Goal: Task Accomplishment & Management: Manage account settings

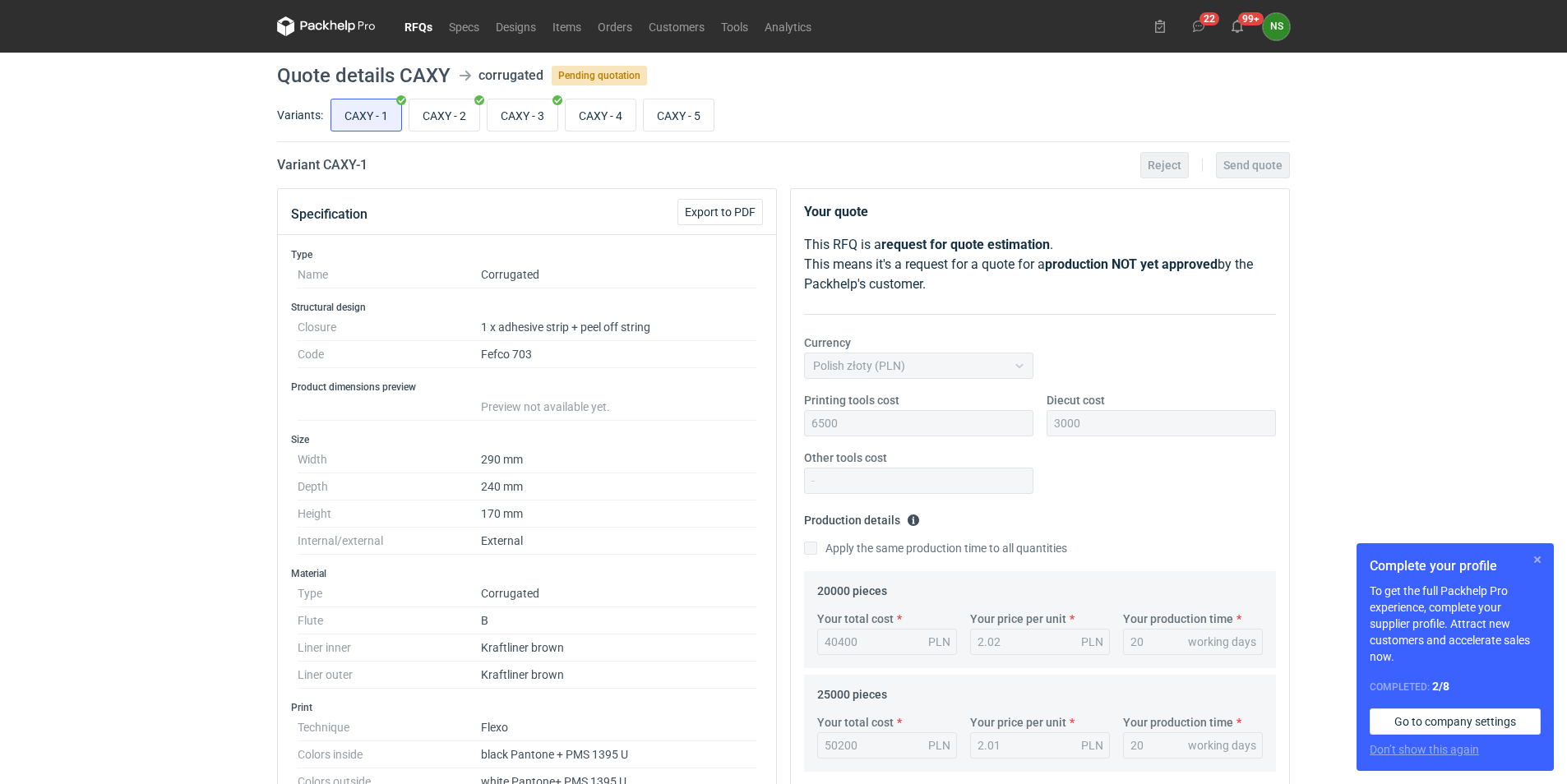
click at [929, 456] on button "button" at bounding box center [1537, 559] width 20 height 20
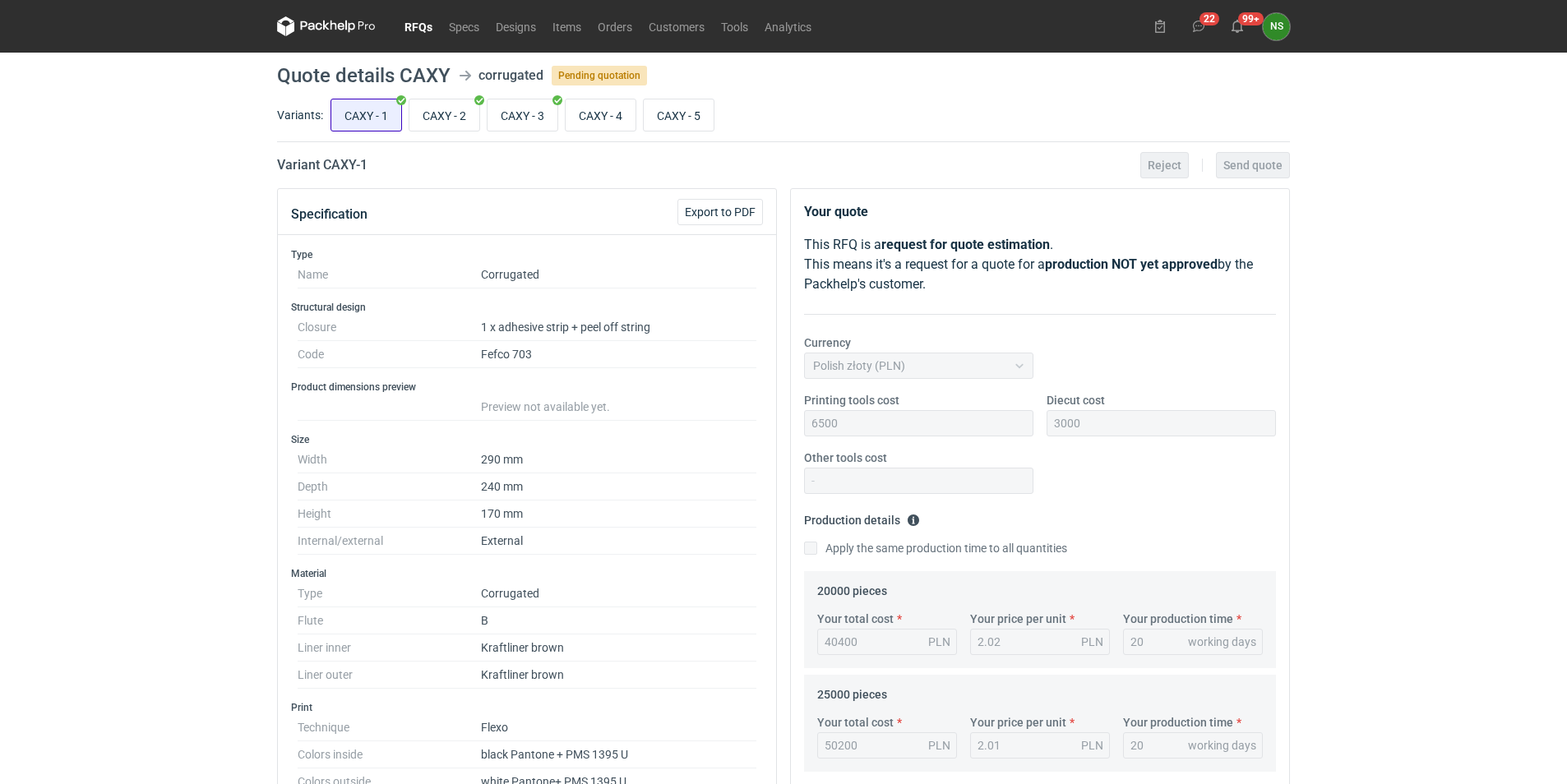
click at [352, 107] on input "CAXY - 1" at bounding box center [367, 115] width 70 height 31
radio input "true"
click at [719, 216] on span "Export to PDF" at bounding box center [720, 212] width 70 height 11
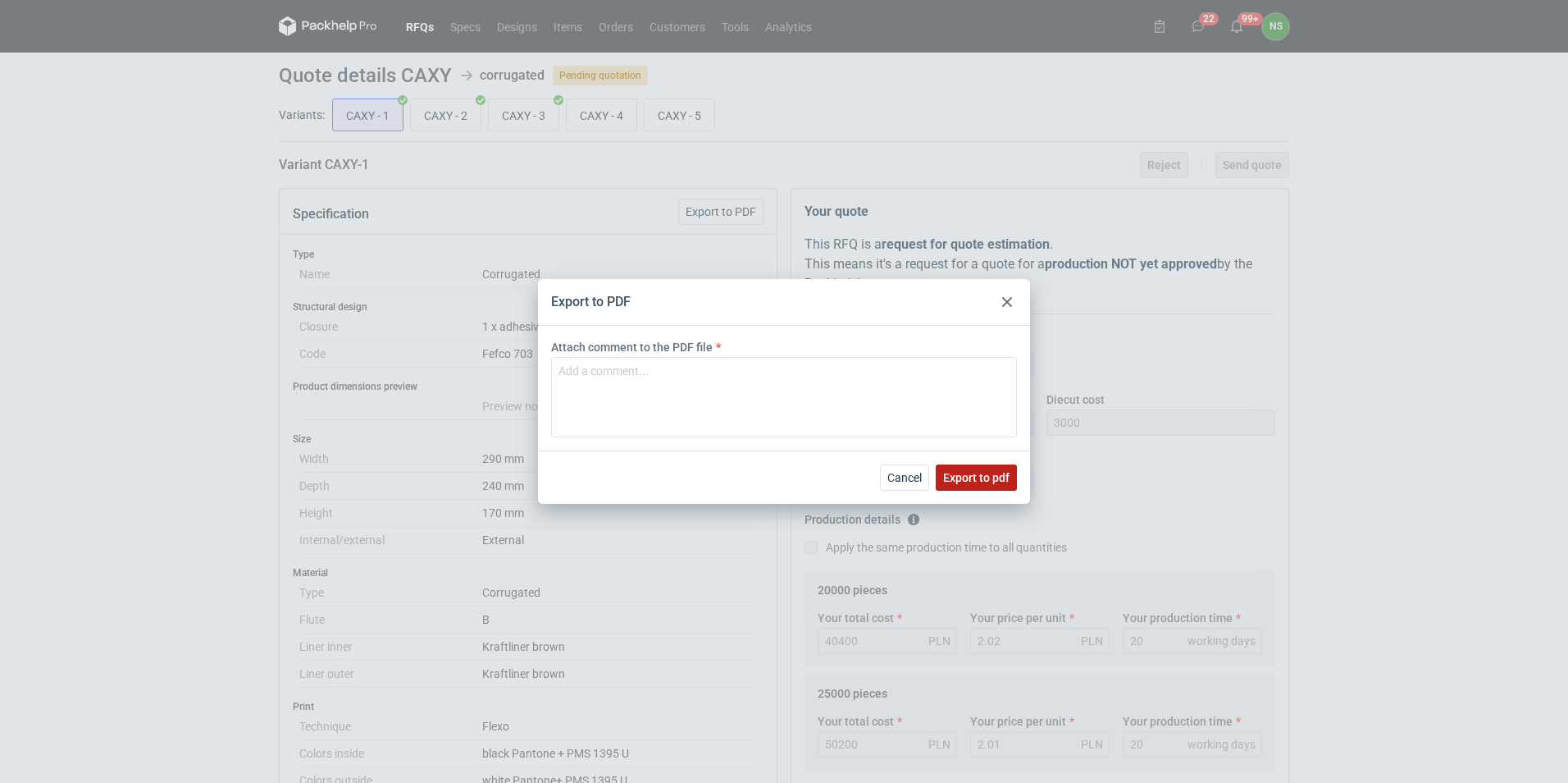
click at [927, 455] on span "Export to pdf" at bounding box center [976, 478] width 66 height 11
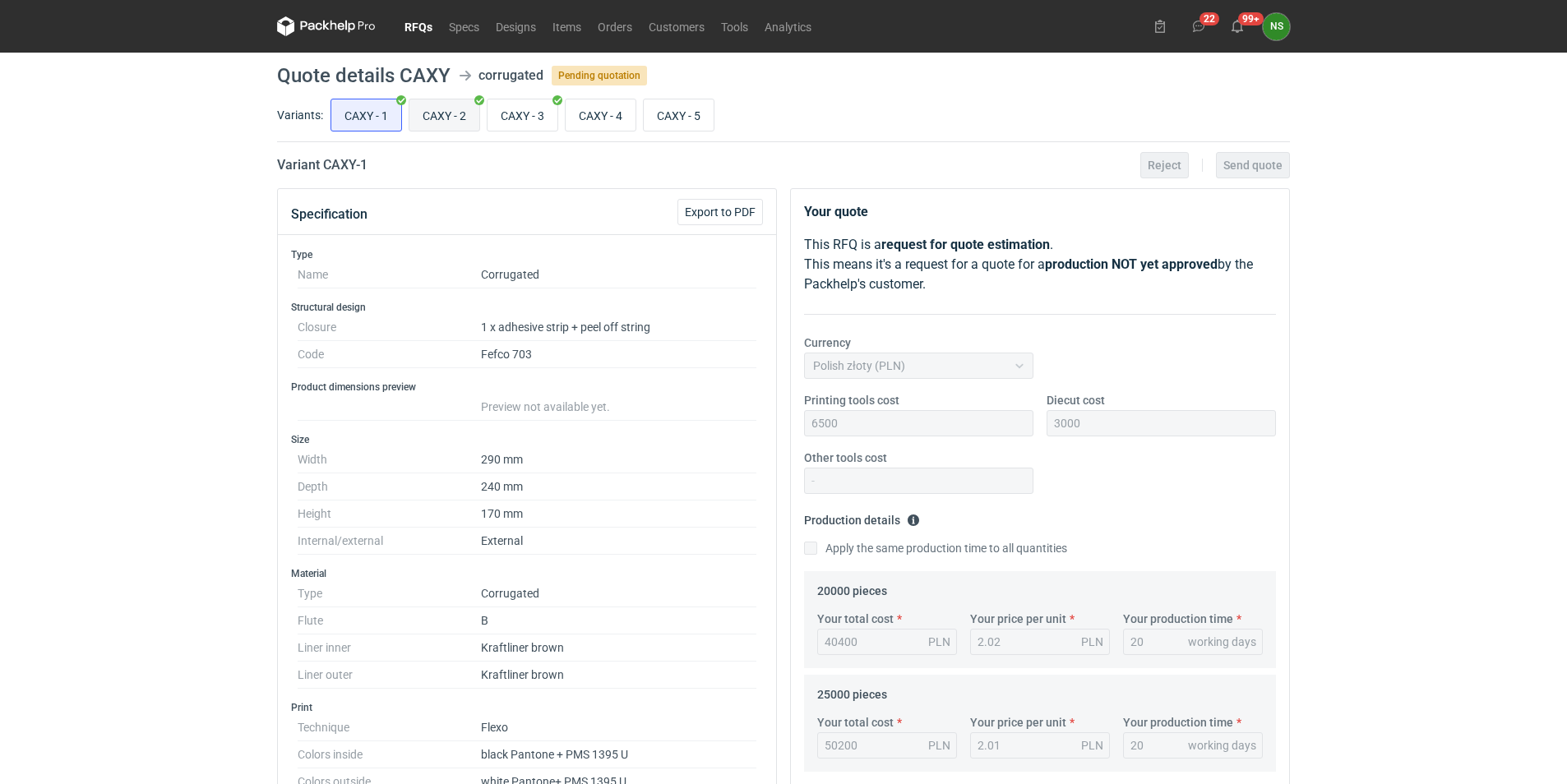
click at [440, 110] on input "CAXY - 2" at bounding box center [444, 115] width 70 height 31
radio input "true"
click at [744, 210] on span "Export to PDF" at bounding box center [720, 212] width 70 height 11
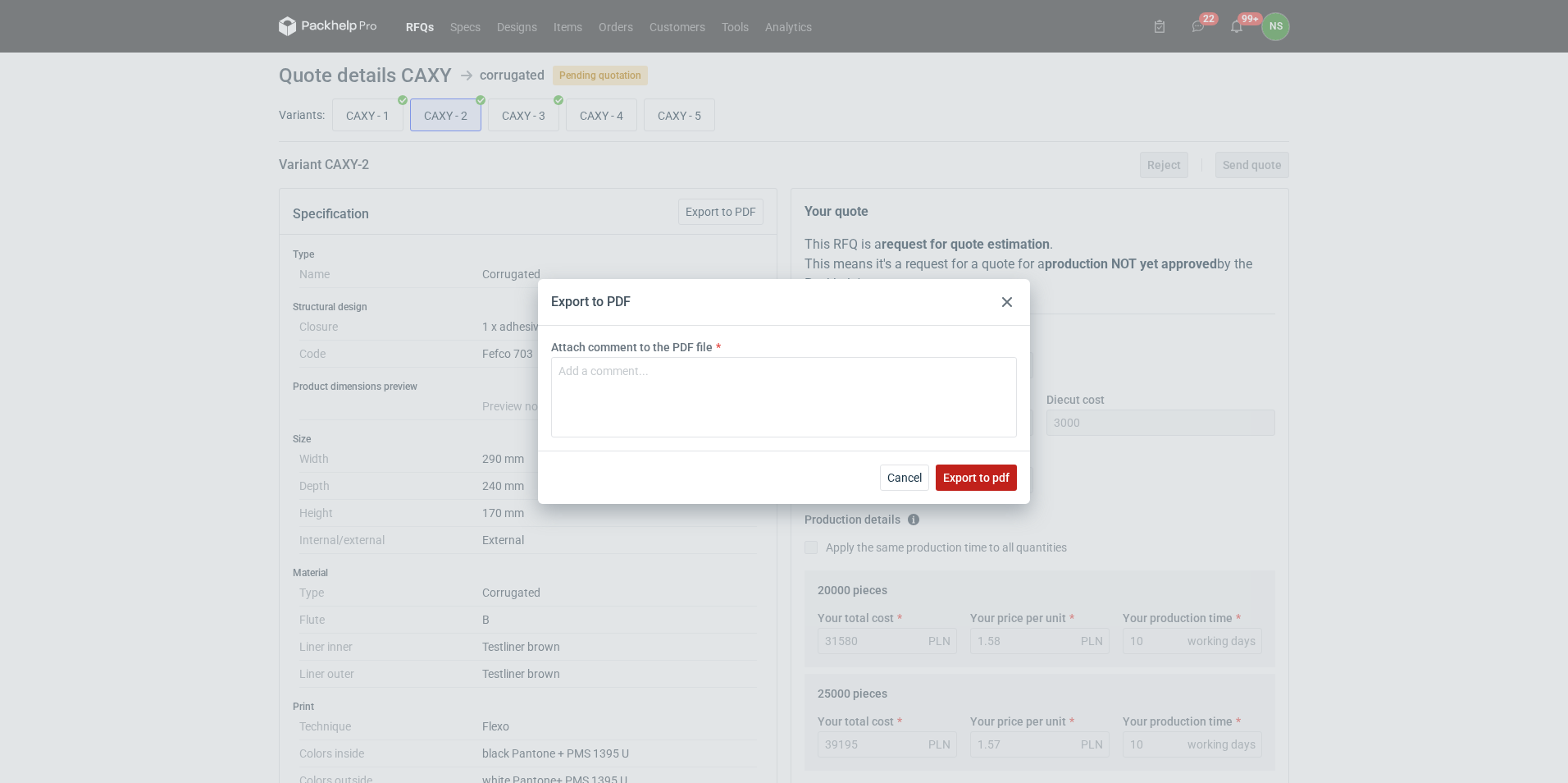
click at [927, 455] on span "Export to pdf" at bounding box center [976, 478] width 66 height 11
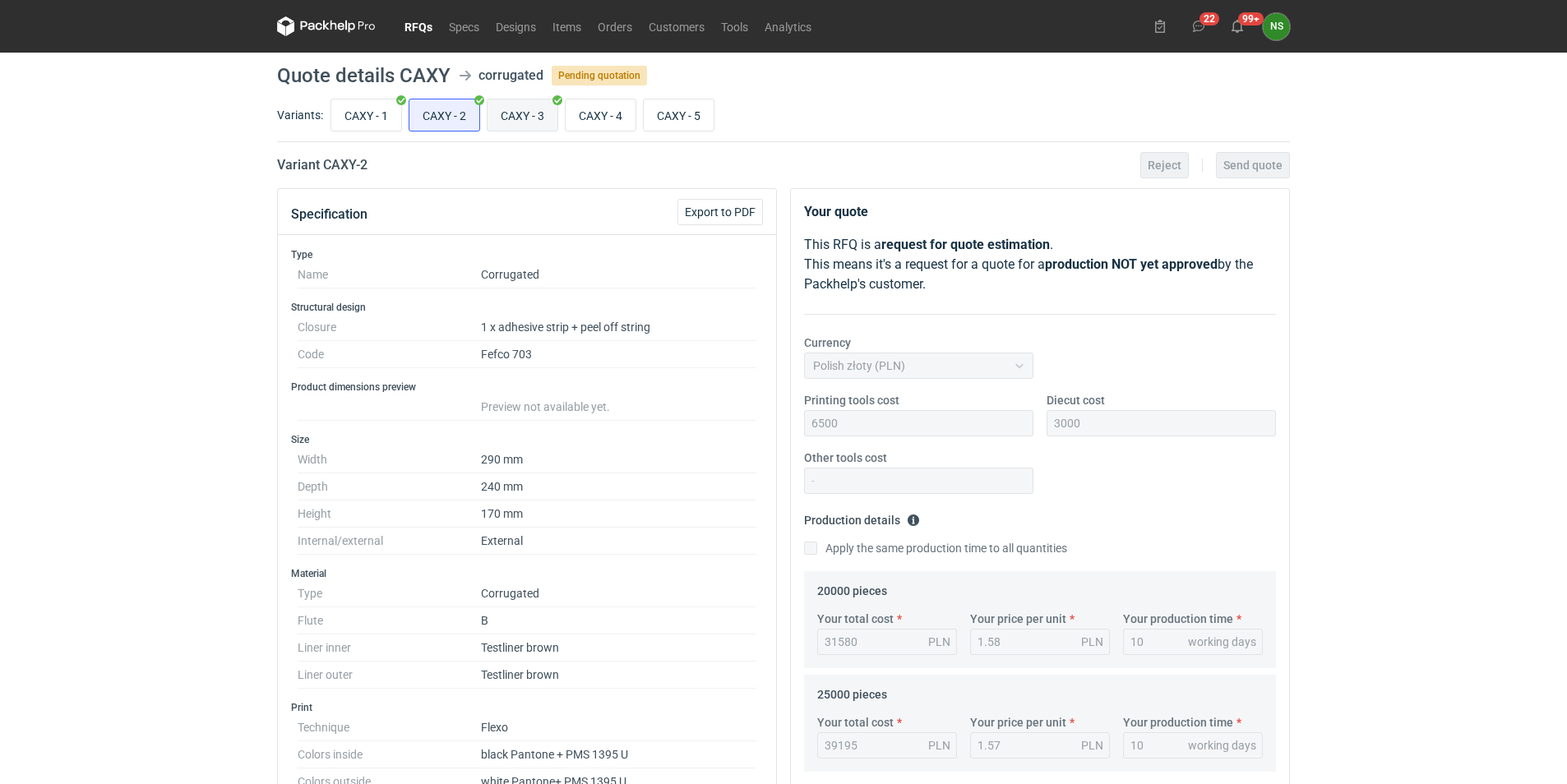
click at [517, 111] on input "CAXY - 3" at bounding box center [522, 115] width 70 height 31
radio input "true"
click at [728, 218] on button "Export to PDF" at bounding box center [720, 212] width 85 height 27
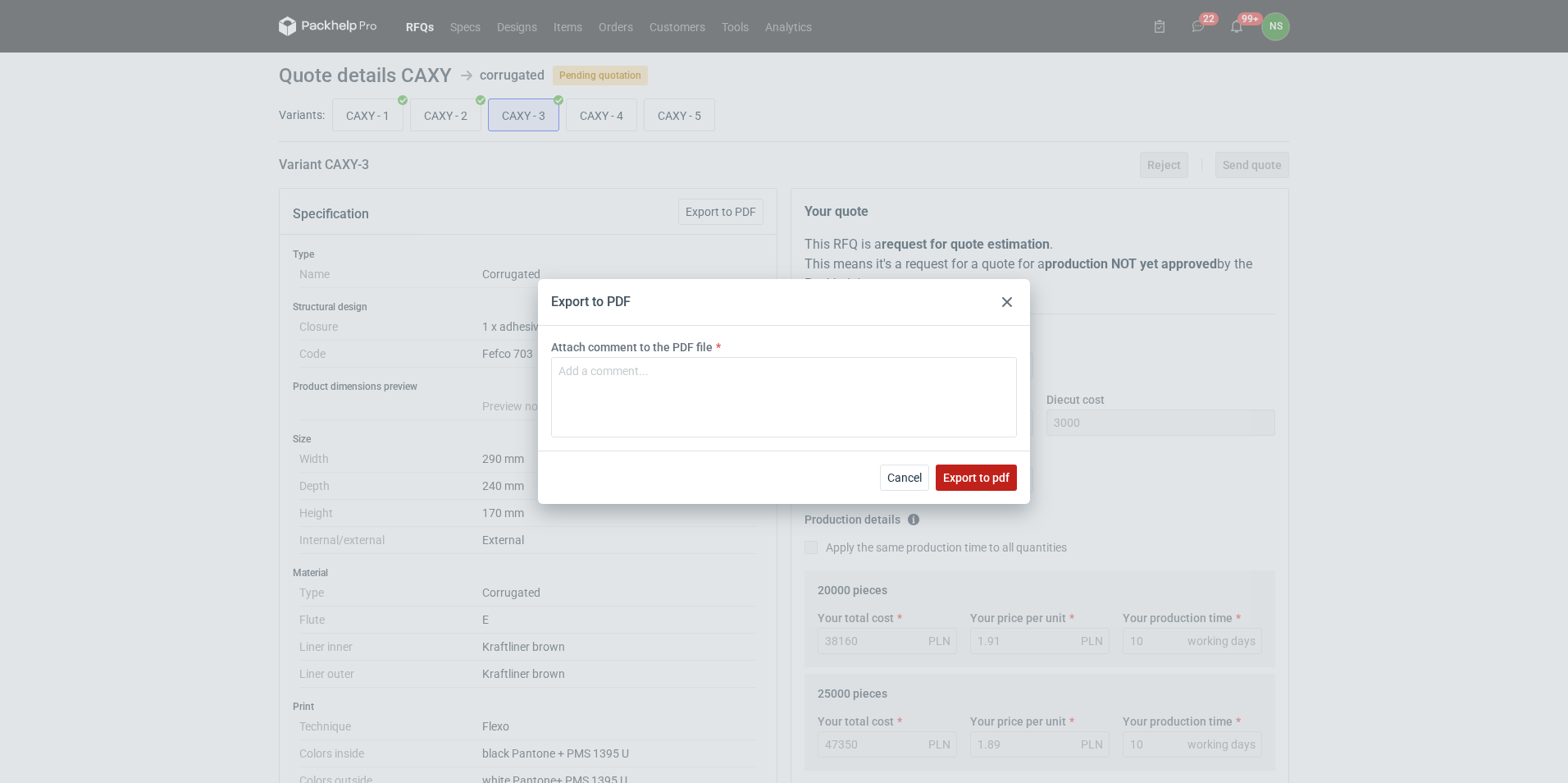
click at [927, 455] on span "Export to pdf" at bounding box center [976, 478] width 66 height 11
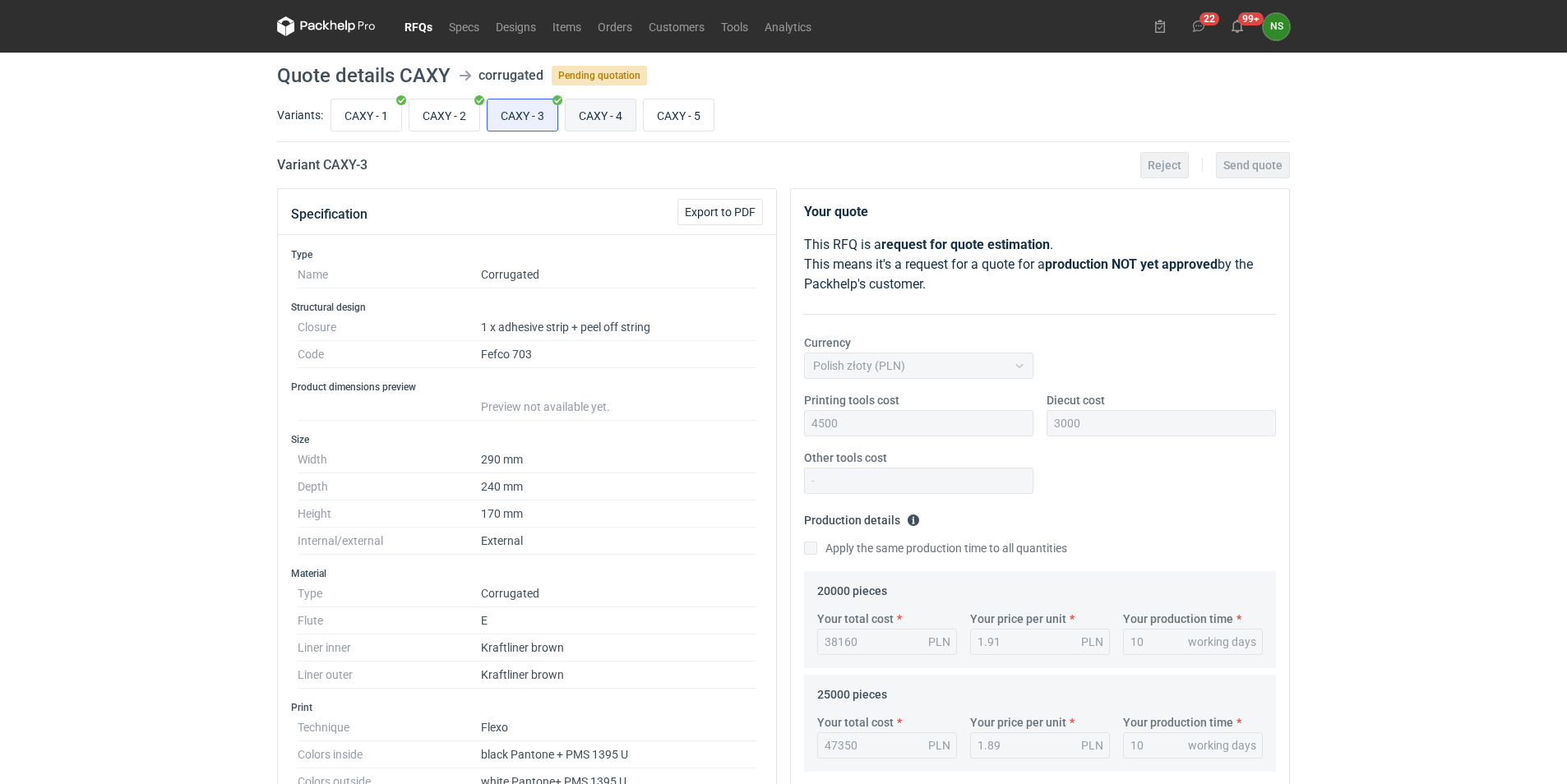
click at [608, 110] on input "CAXY - 4" at bounding box center [600, 115] width 70 height 31
radio input "true"
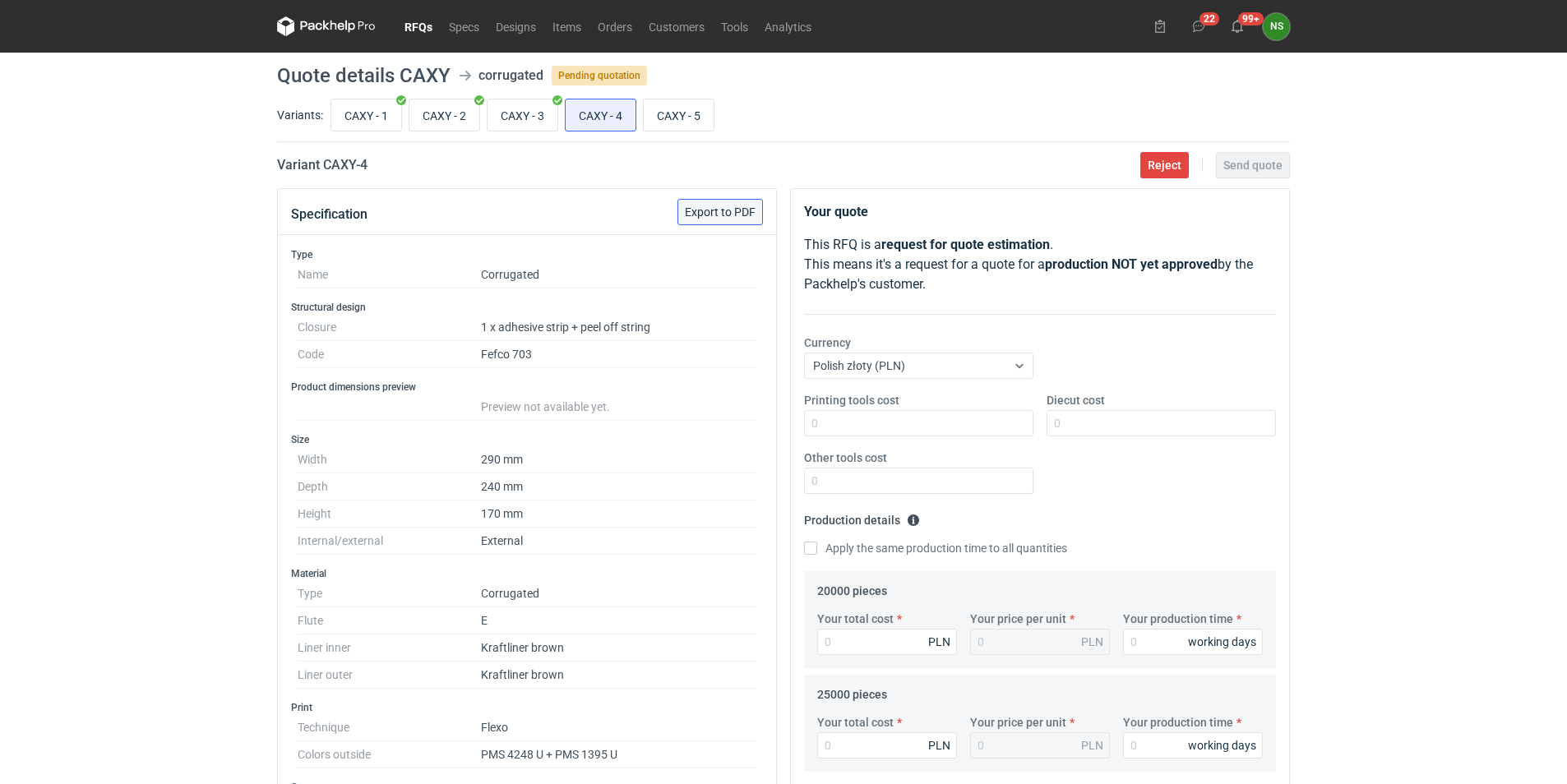
click at [739, 214] on span "Export to PDF" at bounding box center [720, 212] width 70 height 11
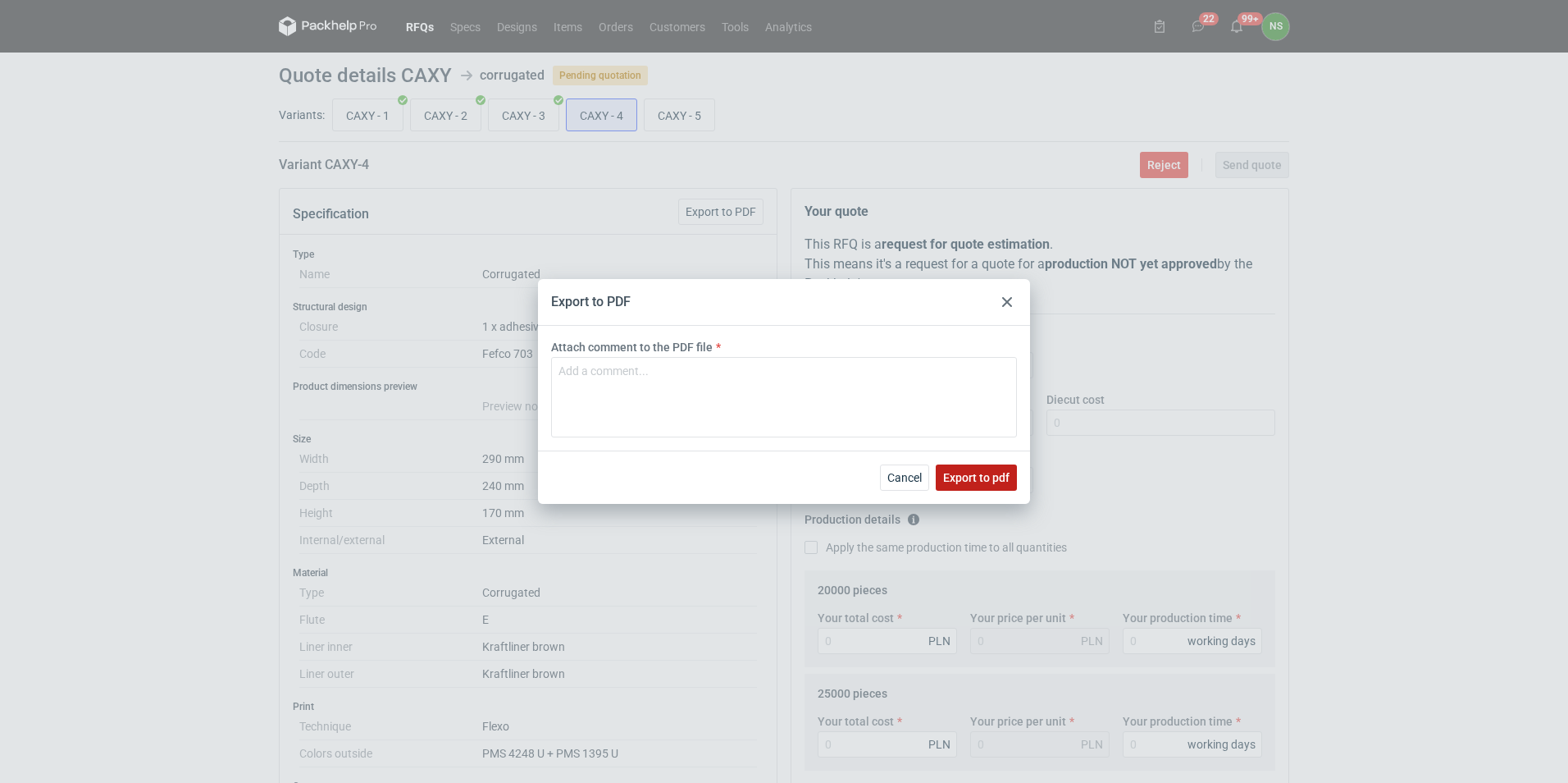
click at [927, 455] on span "Export to pdf" at bounding box center [976, 478] width 66 height 11
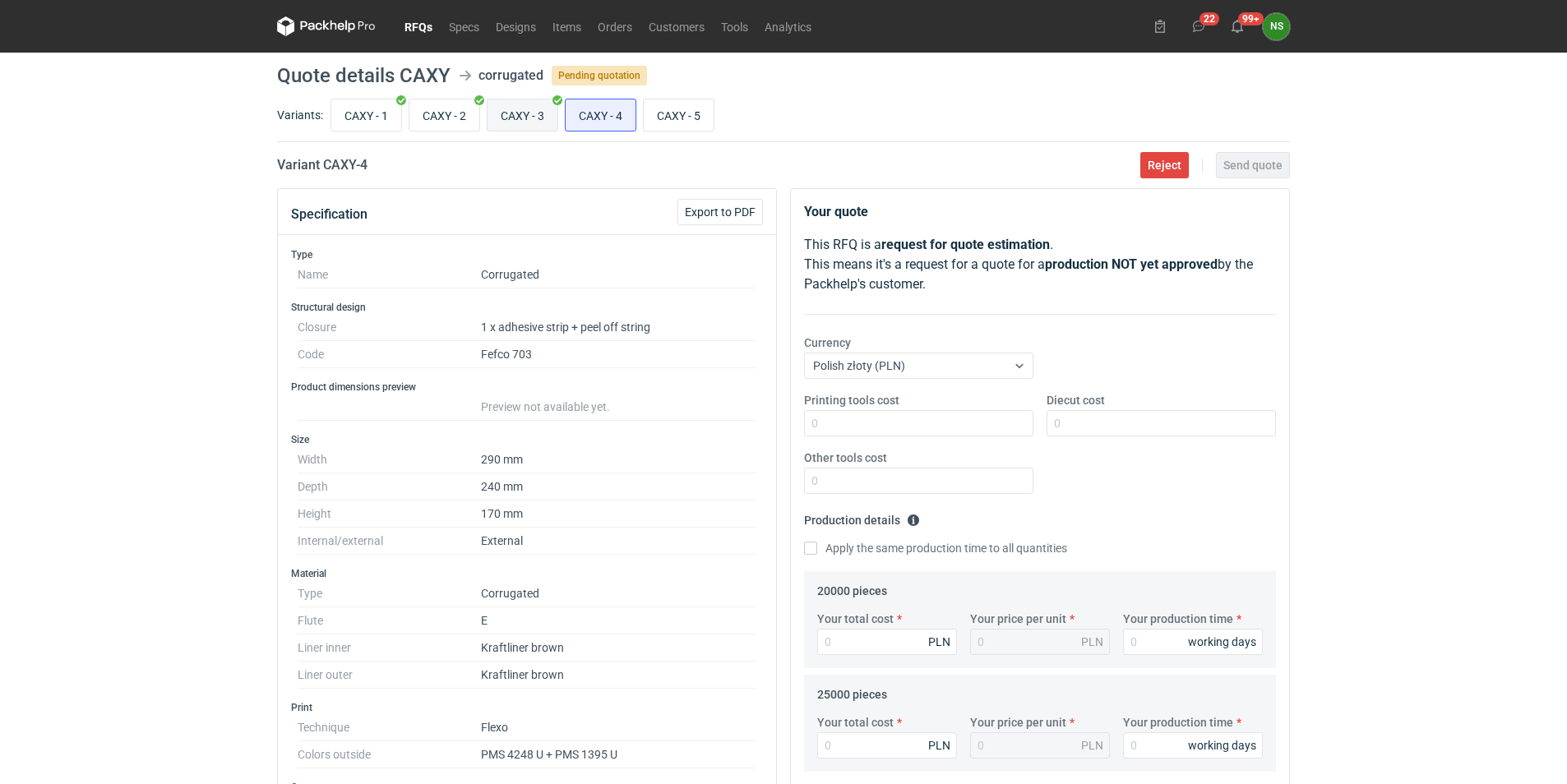
click at [525, 117] on input "CAXY - 3" at bounding box center [522, 115] width 70 height 31
radio input "true"
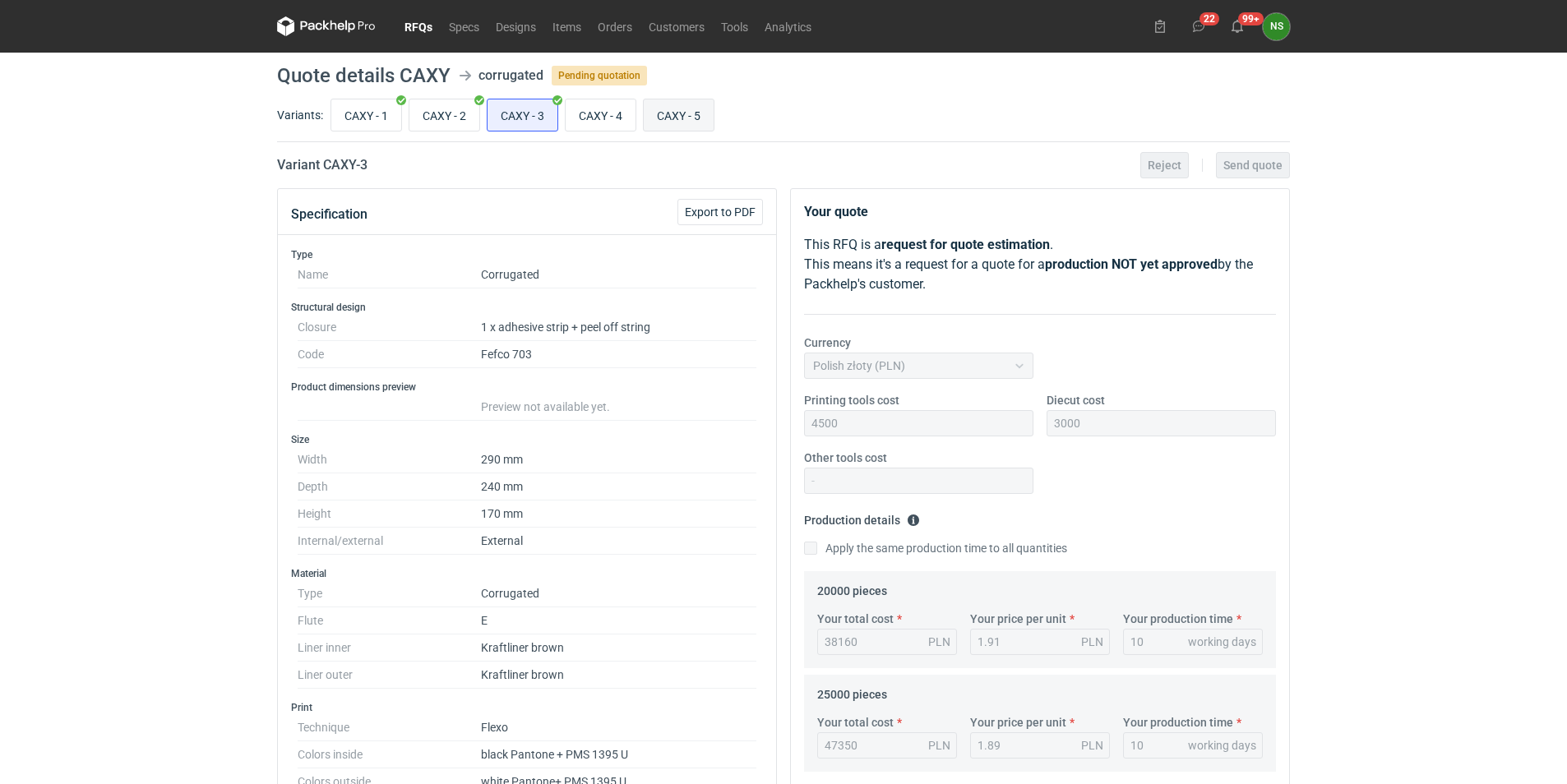
click at [679, 116] on input "CAXY - 5" at bounding box center [679, 115] width 70 height 31
radio input "true"
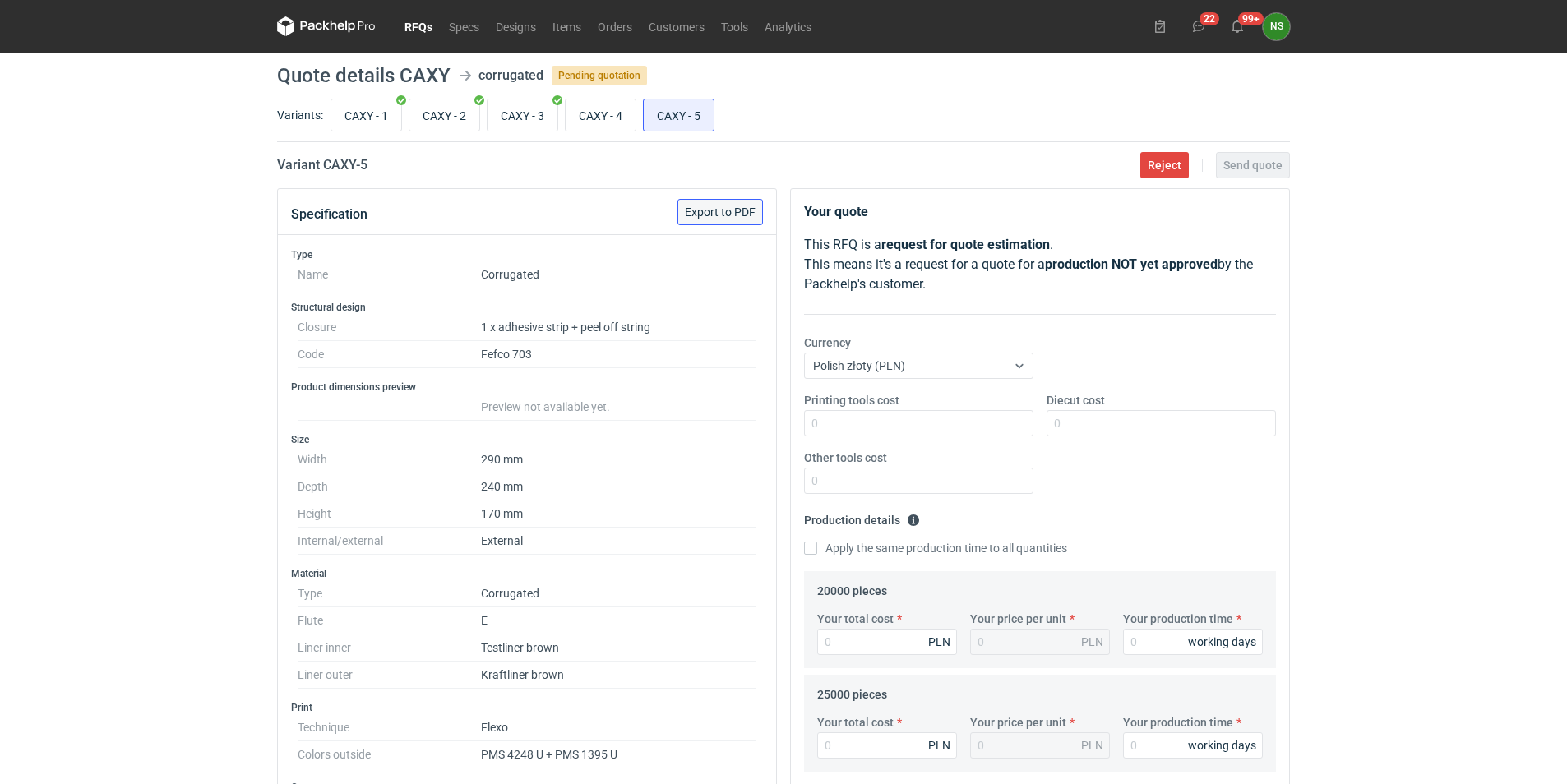
click at [723, 206] on span "Export to PDF" at bounding box center [720, 212] width 70 height 11
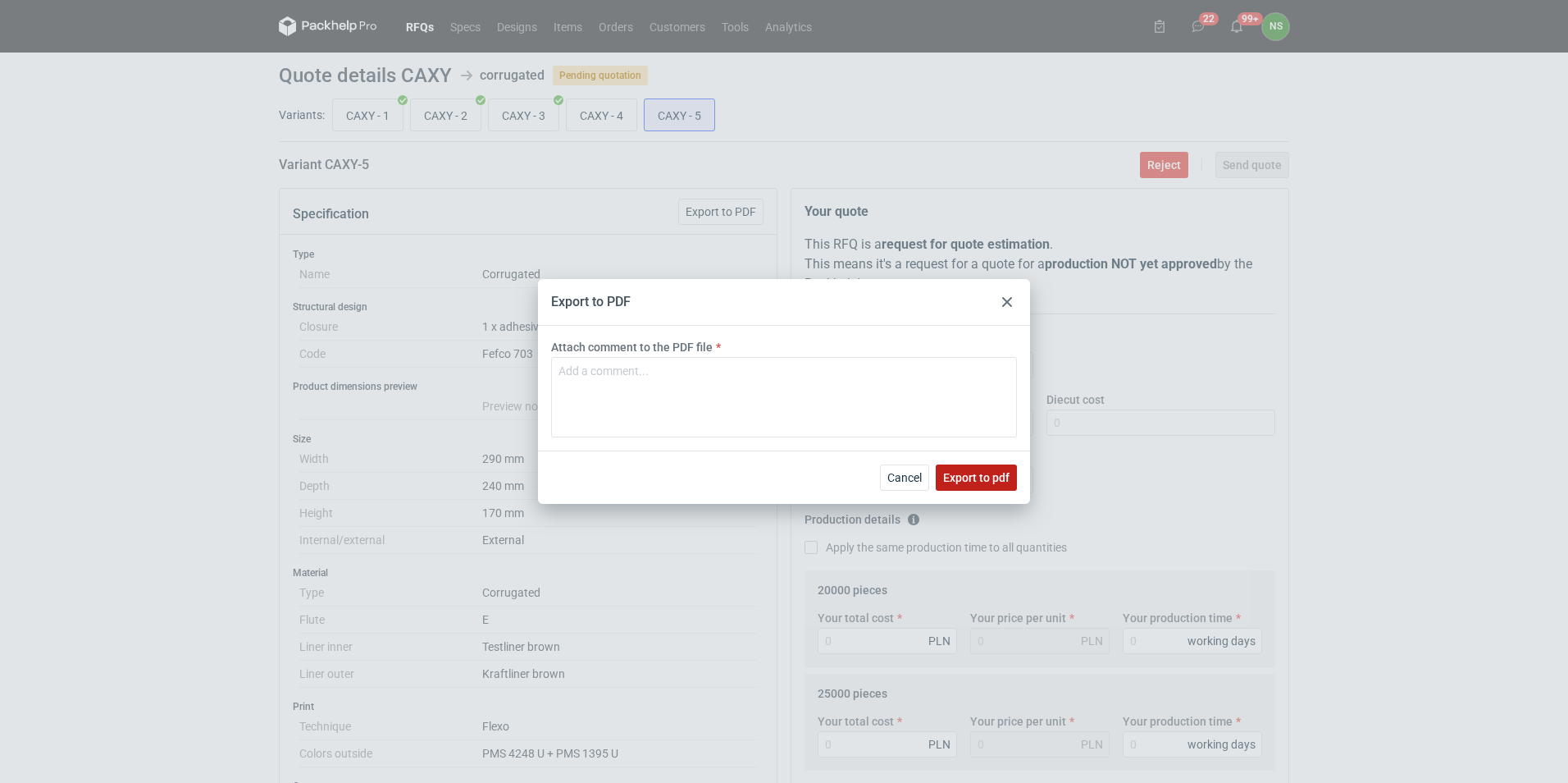
click at [927, 455] on span "Export to pdf" at bounding box center [976, 478] width 66 height 11
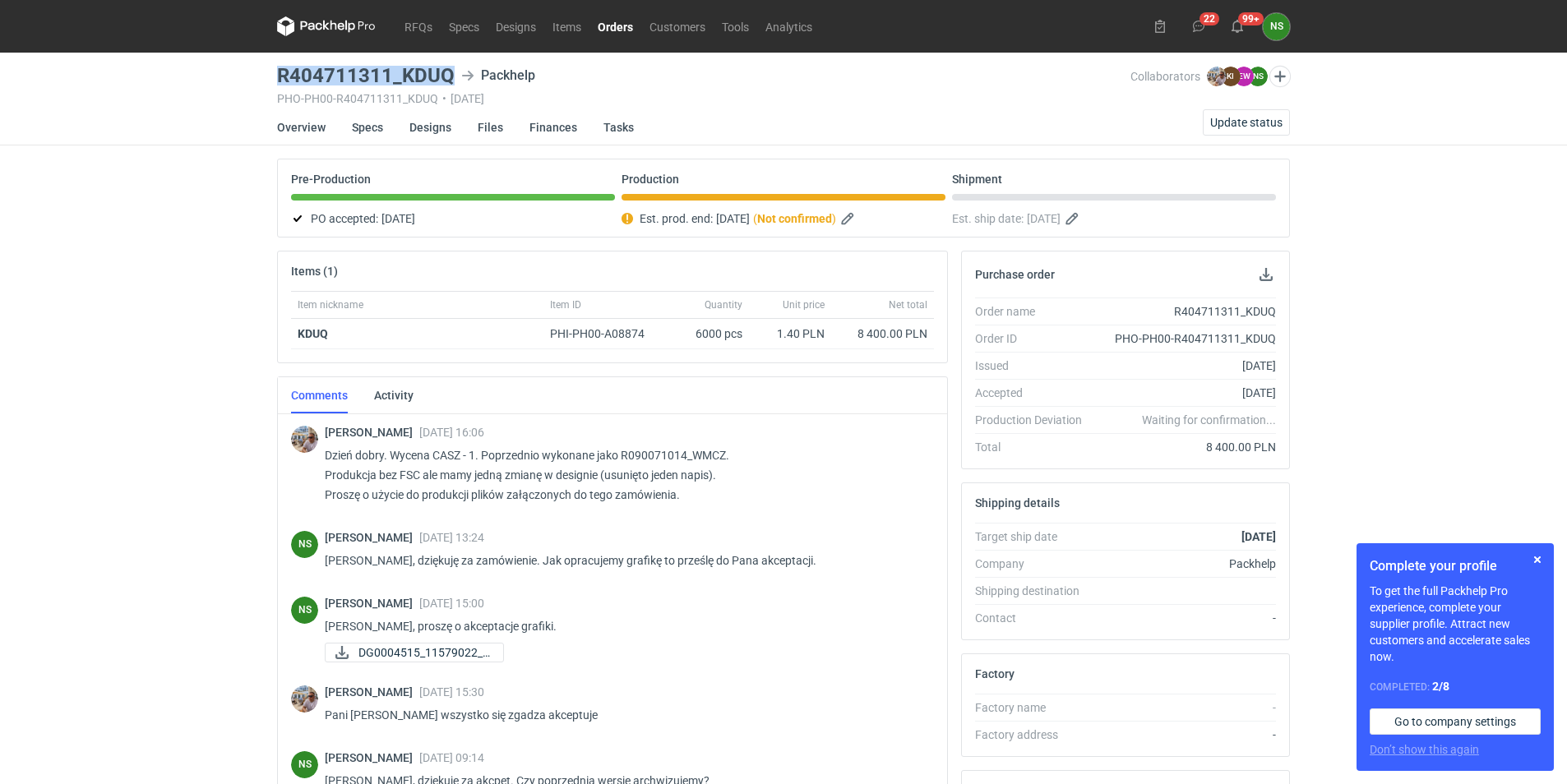
drag, startPoint x: 277, startPoint y: 73, endPoint x: 456, endPoint y: 68, distance: 179.1
click at [456, 68] on div "R404711311_KDUQ Packhelp" at bounding box center [704, 75] width 853 height 20
copy h3 "R404711311_KDUQ"
click at [859, 216] on button "button" at bounding box center [849, 218] width 20 height 20
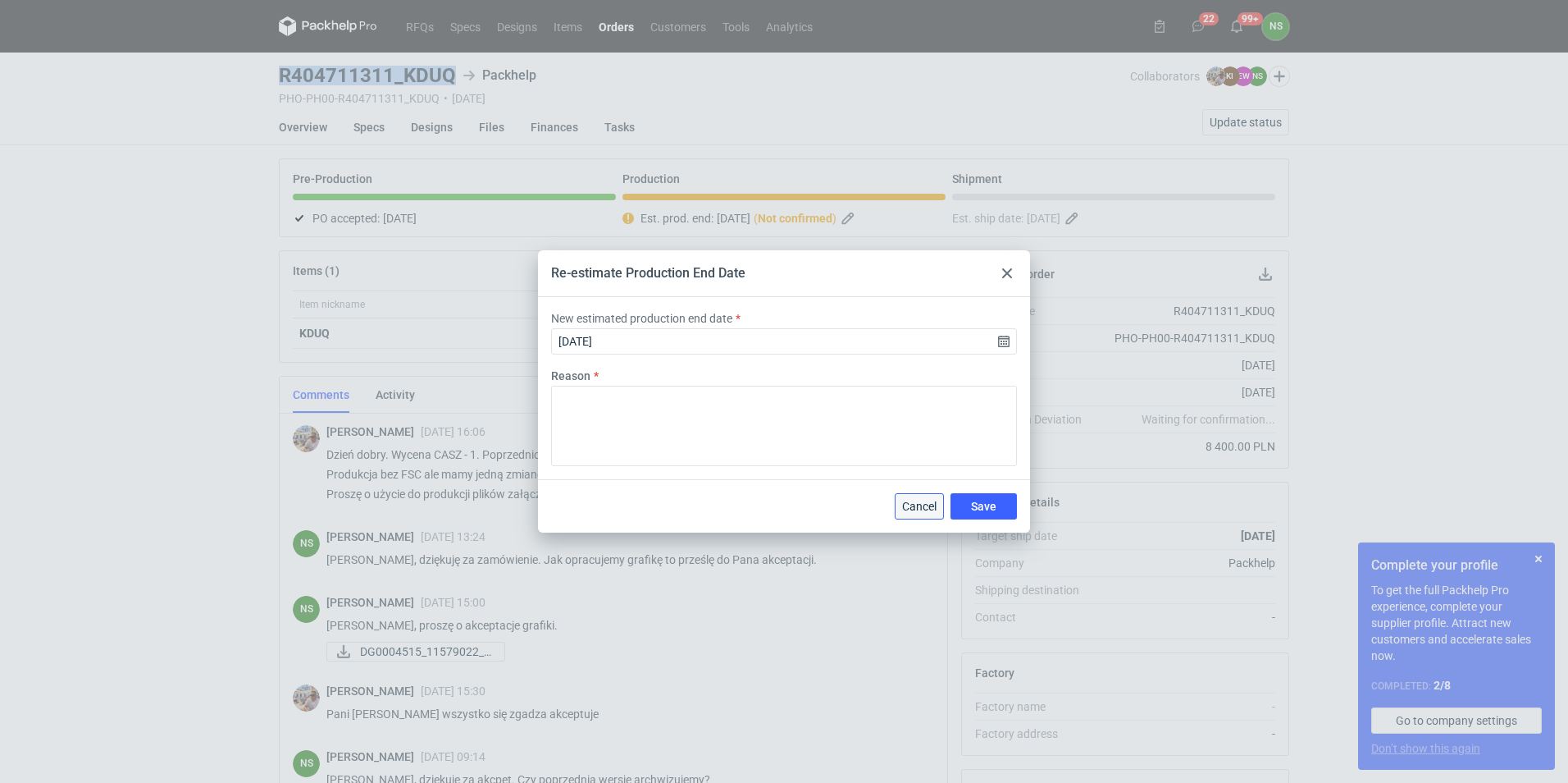
click at [913, 503] on span "Cancel" at bounding box center [919, 506] width 34 height 11
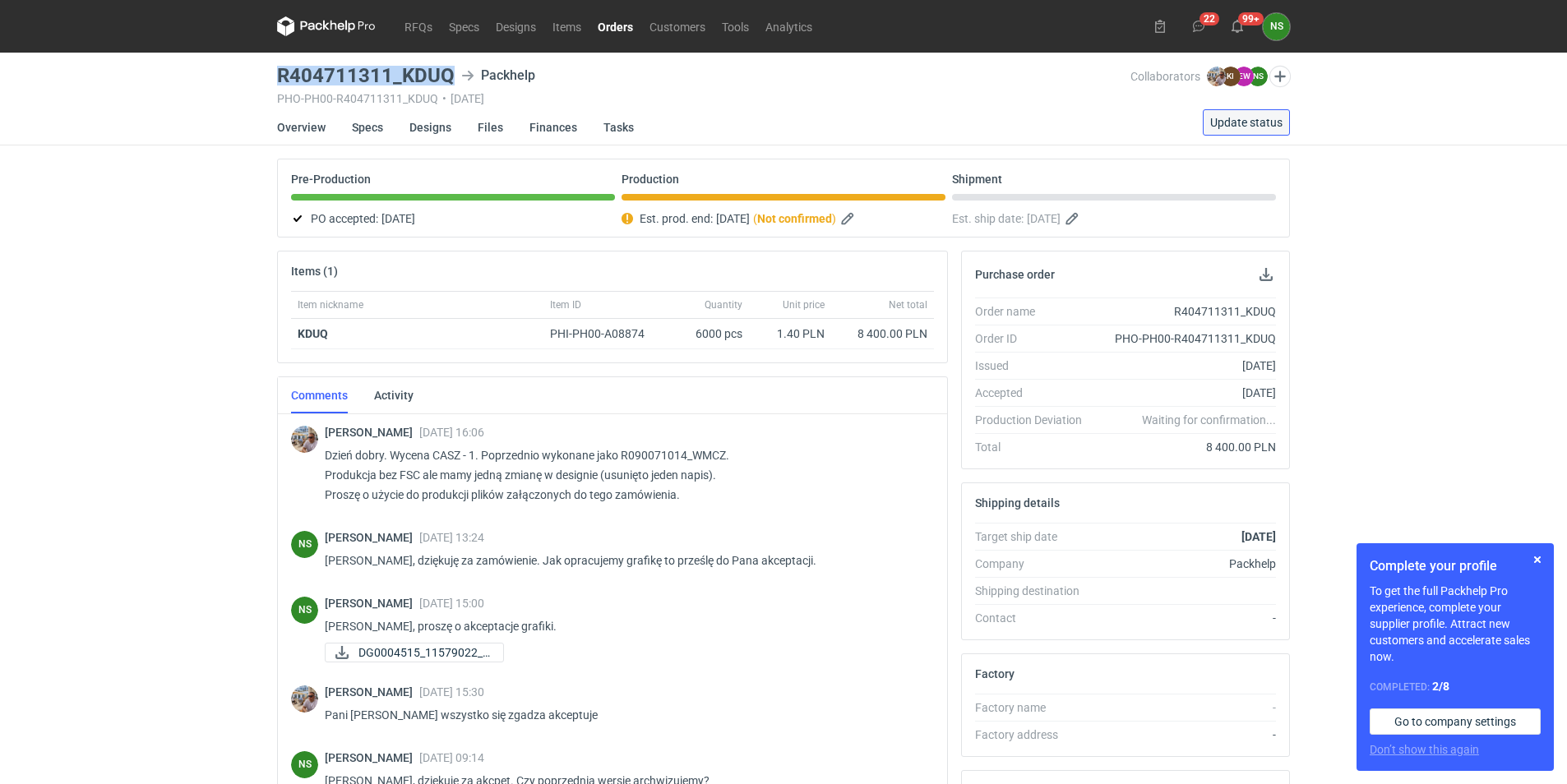
click at [1249, 119] on span "Update status" at bounding box center [1246, 122] width 72 height 11
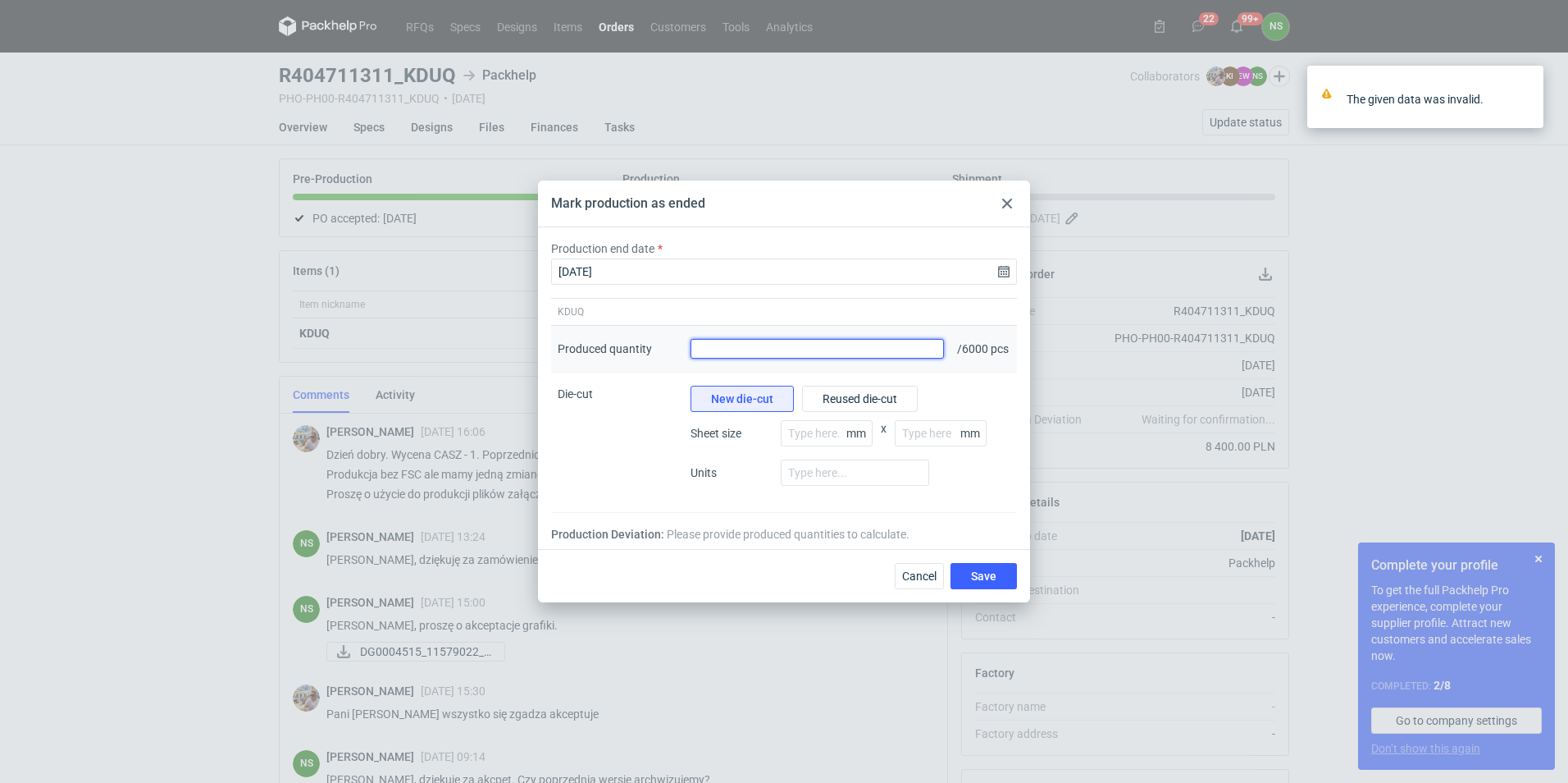
click at [746, 351] on input "Produced quantity" at bounding box center [817, 348] width 253 height 20
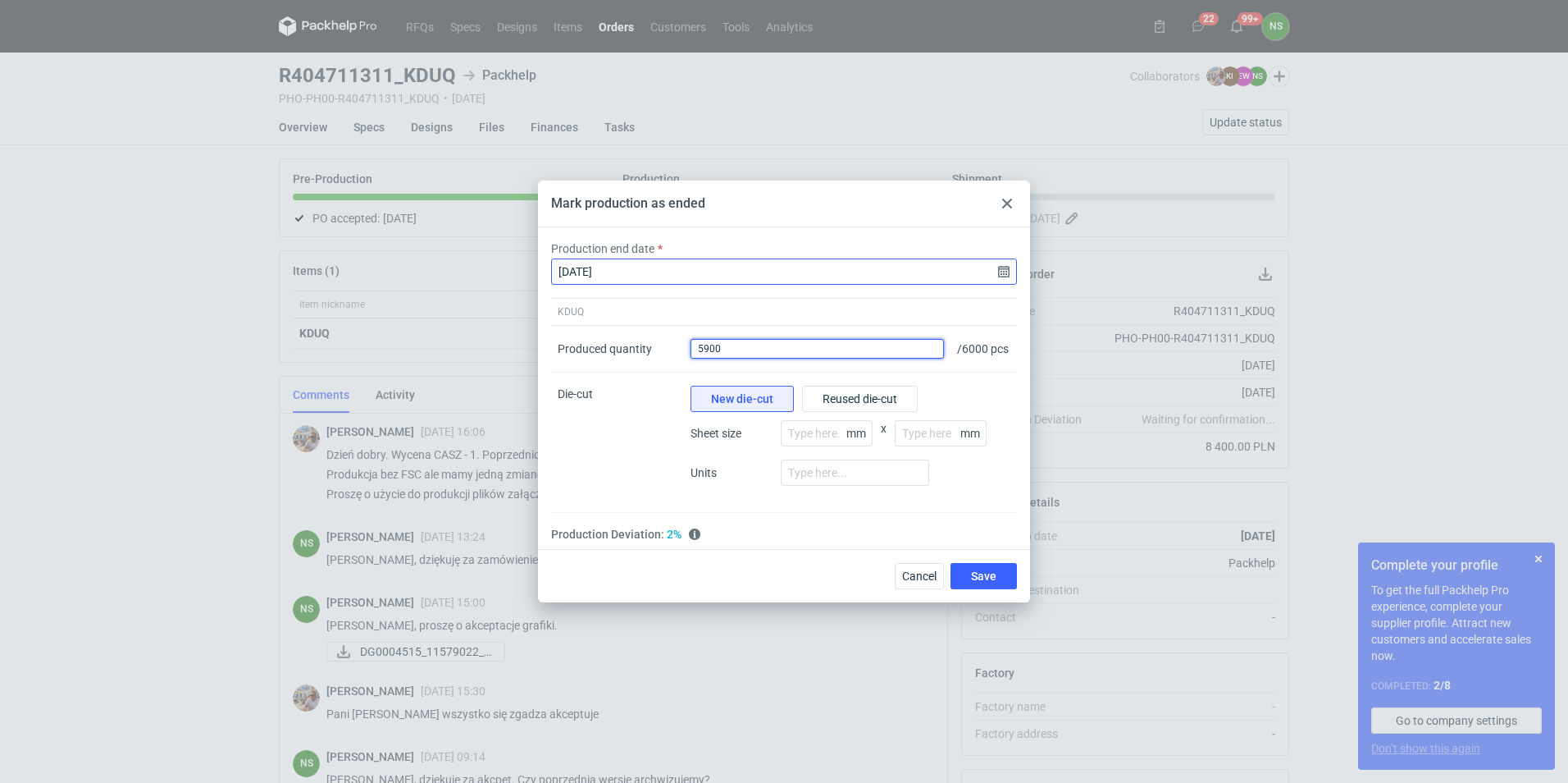
type input "5900"
click at [627, 264] on input "[DATE]" at bounding box center [784, 272] width 466 height 27
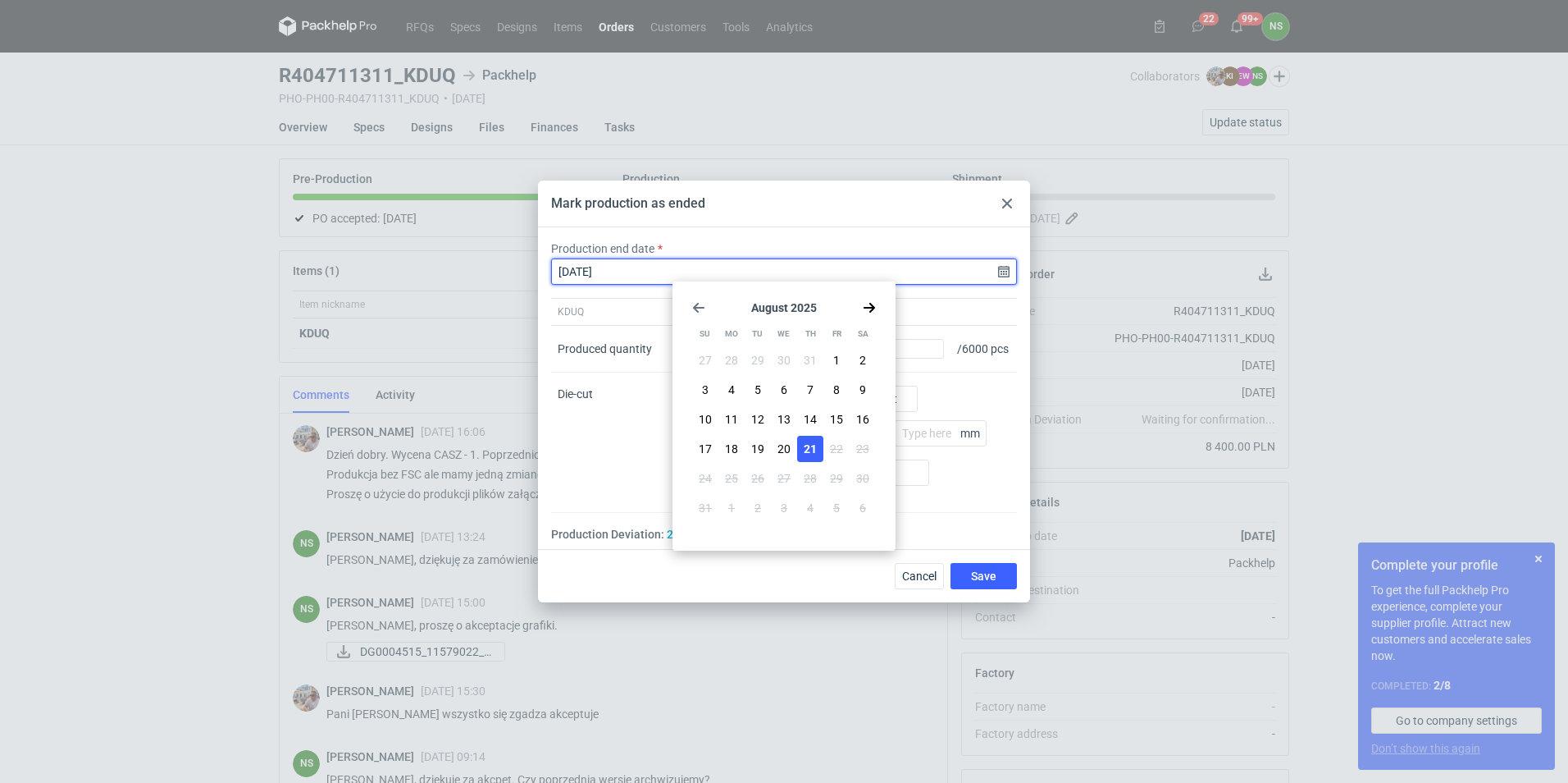
type input "[DATE]"
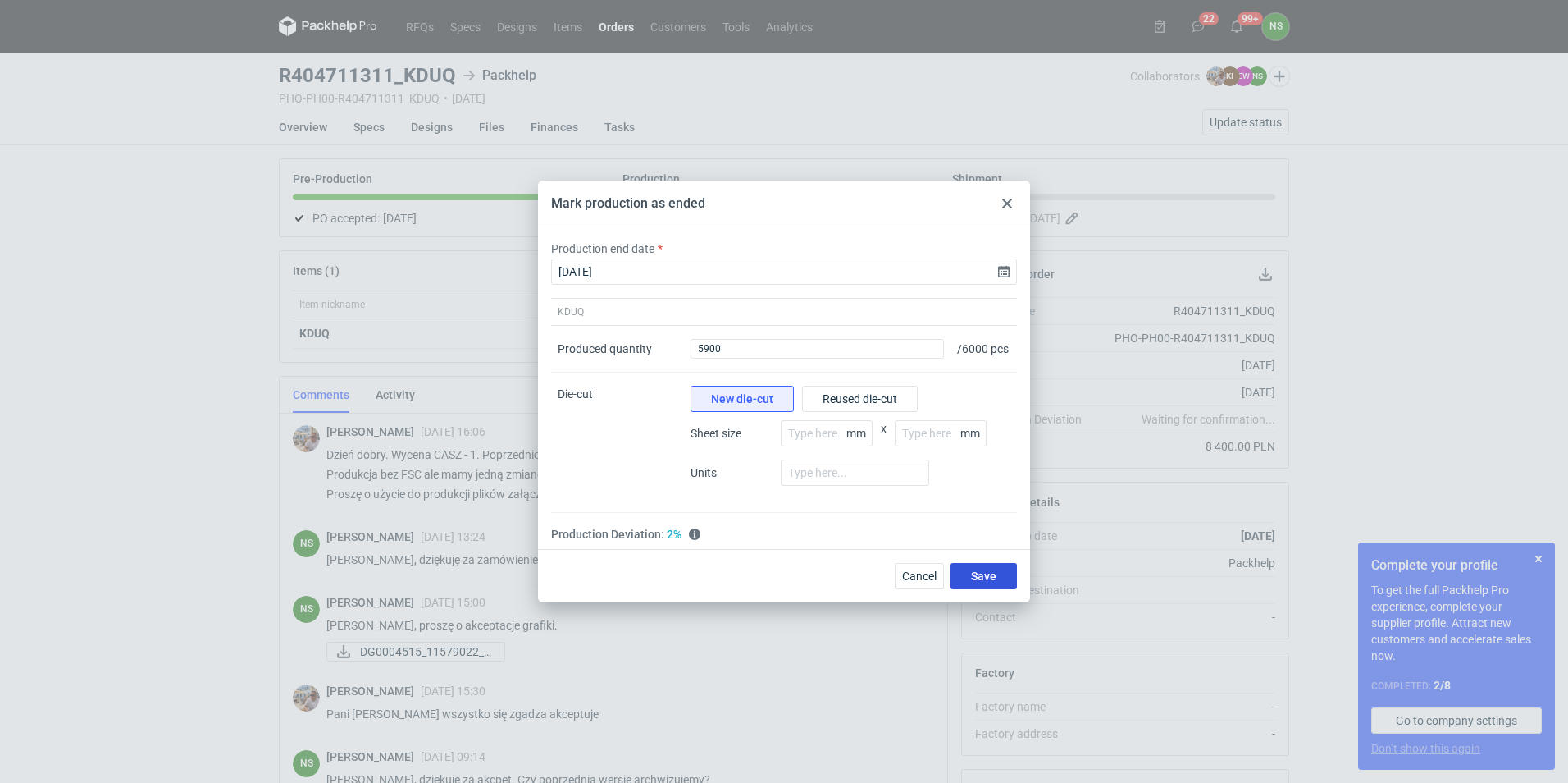
click at [984, 582] on span "Save" at bounding box center [983, 576] width 26 height 11
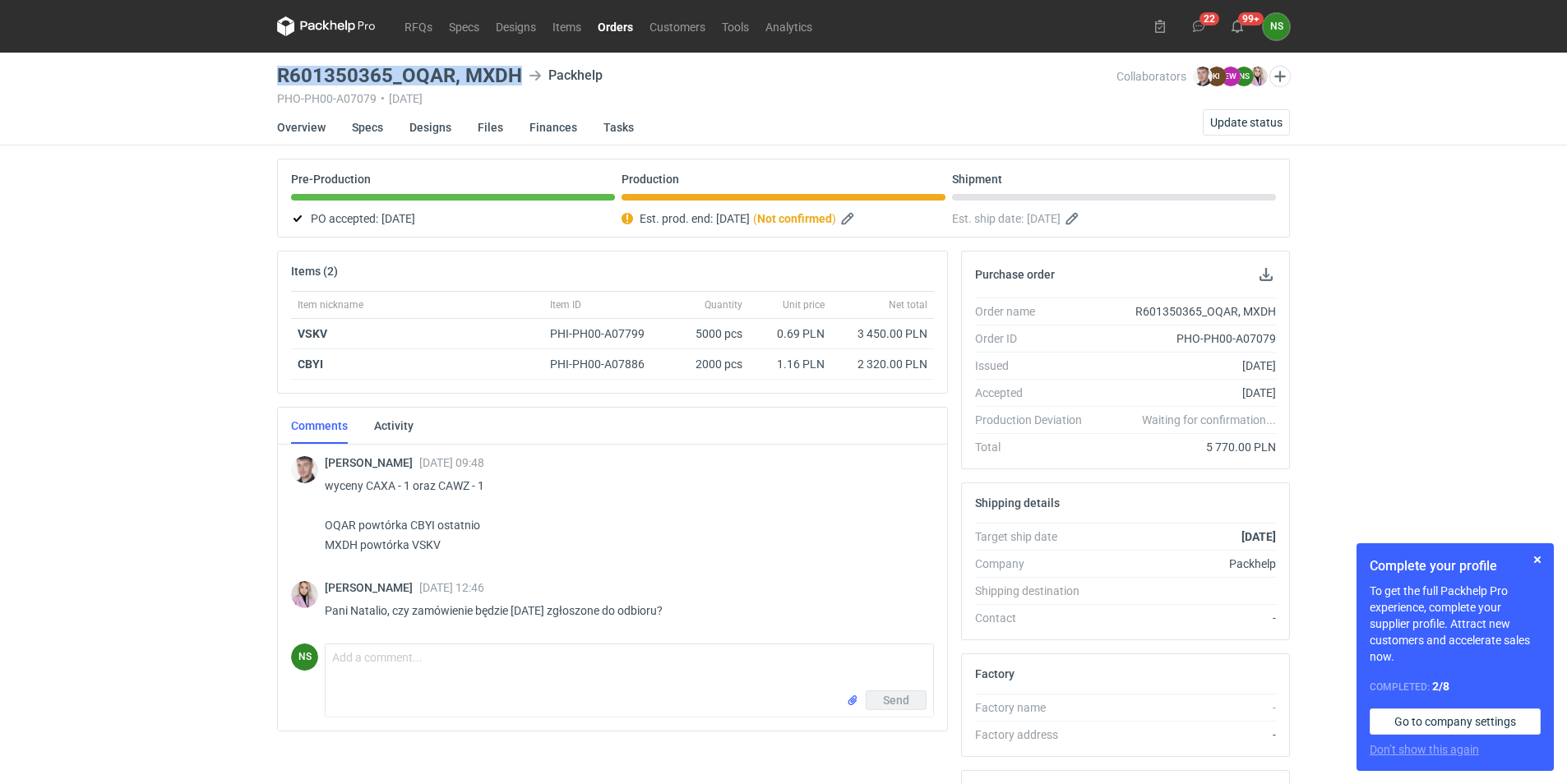
drag, startPoint x: 278, startPoint y: 75, endPoint x: 517, endPoint y: 67, distance: 239.1
click at [517, 67] on h3 "R601350365_OQAR, MXDH" at bounding box center [400, 75] width 245 height 20
copy h3 "R601350365_OQAR, MXDH"
click at [406, 695] on div "Send" at bounding box center [630, 703] width 608 height 27
click at [445, 682] on textarea "Comment message" at bounding box center [630, 667] width 608 height 46
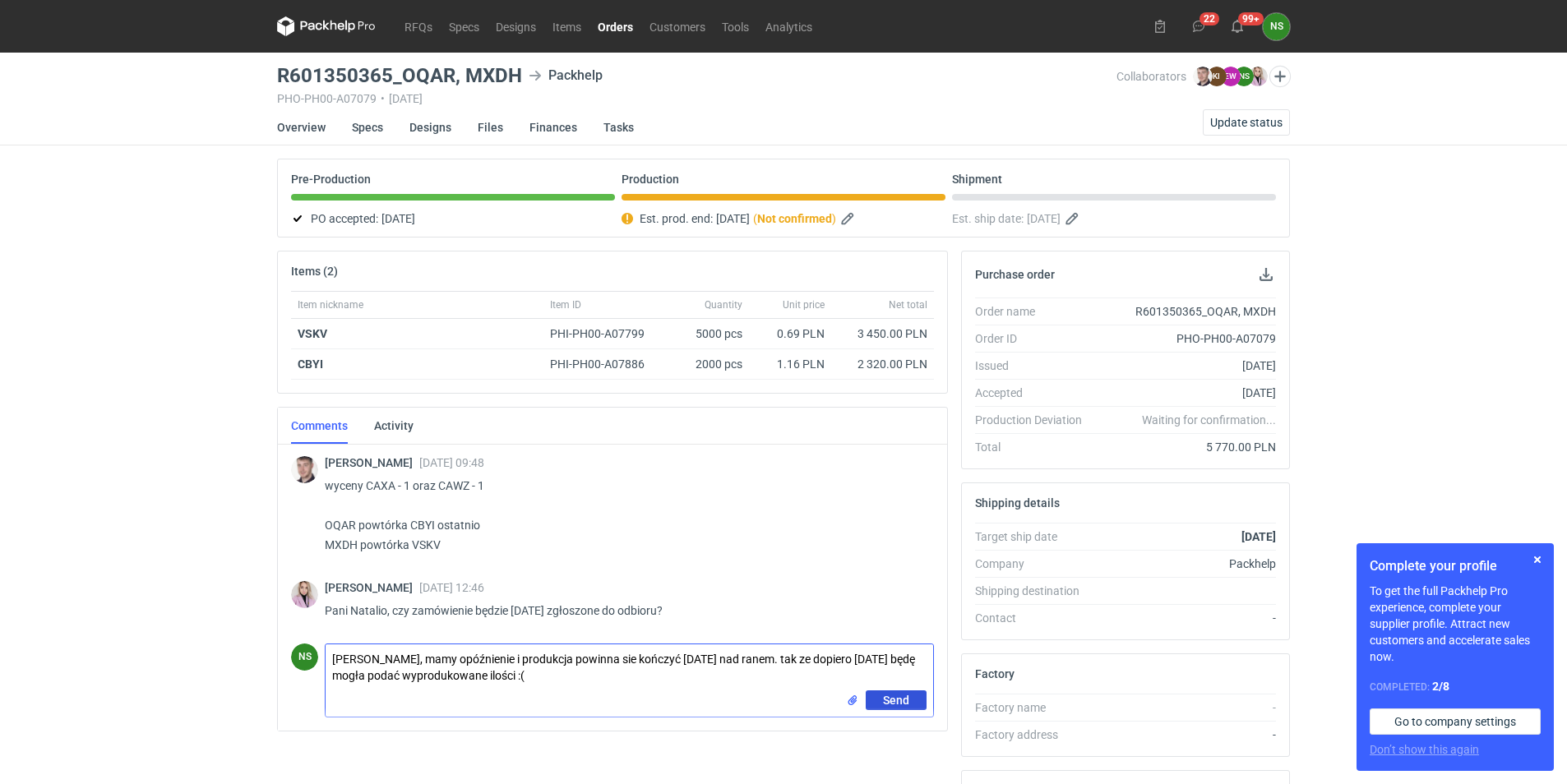
type textarea "Pani Klaudio, mamy opóźnienie i produkcja powinna sie kończyć jutro nad ranem. …"
click at [901, 700] on span "Send" at bounding box center [897, 700] width 27 height 11
